Goal: Find specific page/section: Find specific page/section

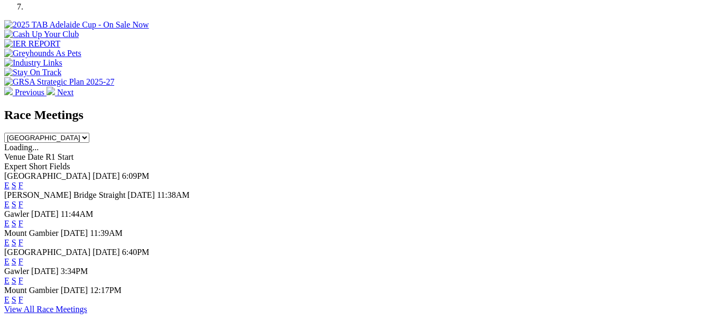
scroll to position [370, 0]
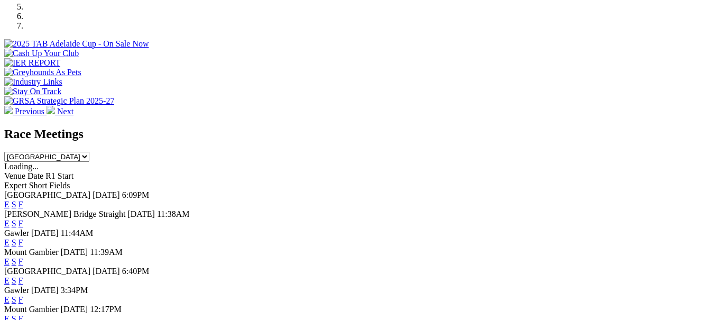
click at [23, 200] on link "F" at bounding box center [20, 204] width 5 height 9
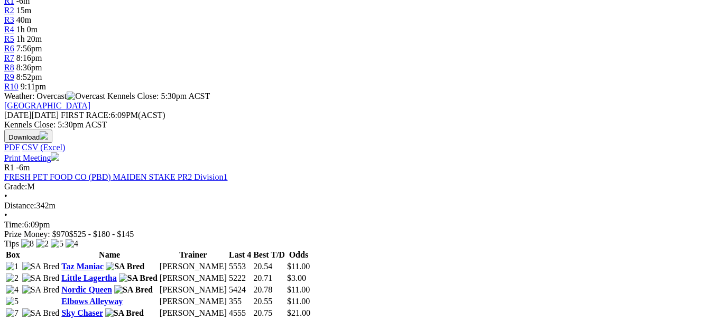
scroll to position [211, 0]
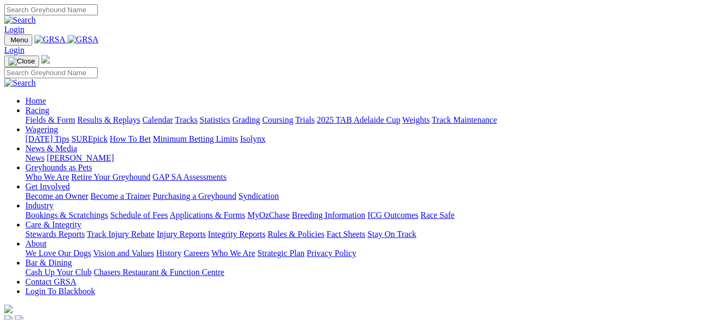
scroll to position [370, 0]
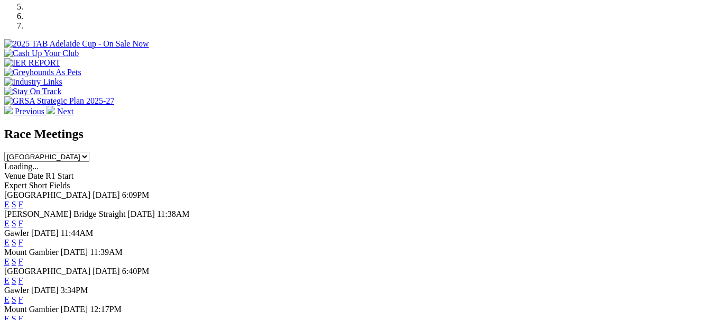
click at [23, 238] on link "F" at bounding box center [20, 242] width 5 height 9
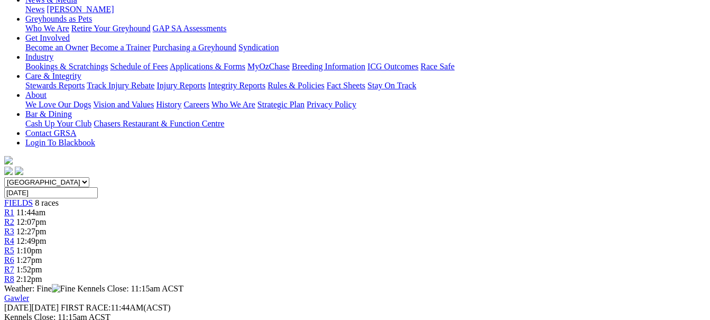
scroll to position [159, 0]
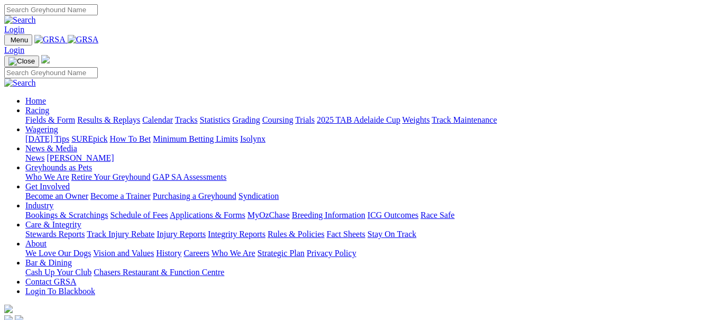
scroll to position [370, 0]
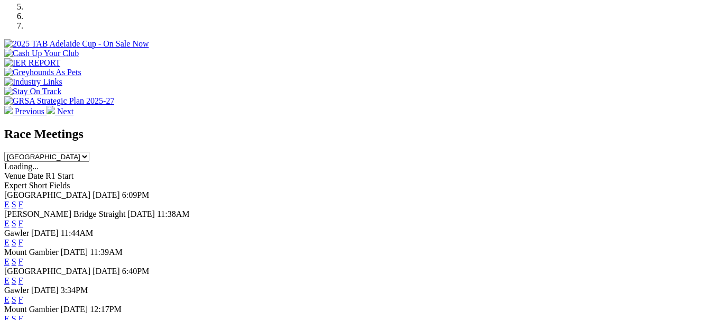
click at [23, 295] on link "F" at bounding box center [20, 299] width 5 height 9
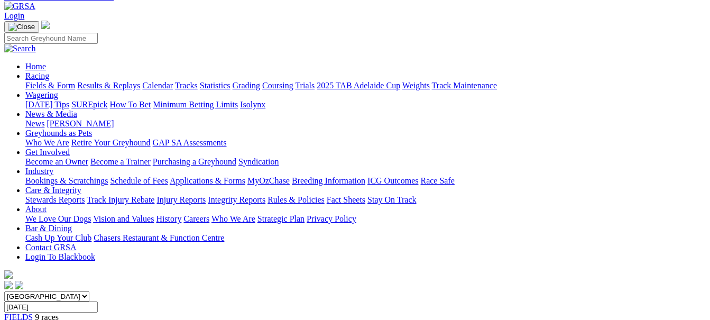
scroll to position [53, 0]
